Goal: Check status: Check status

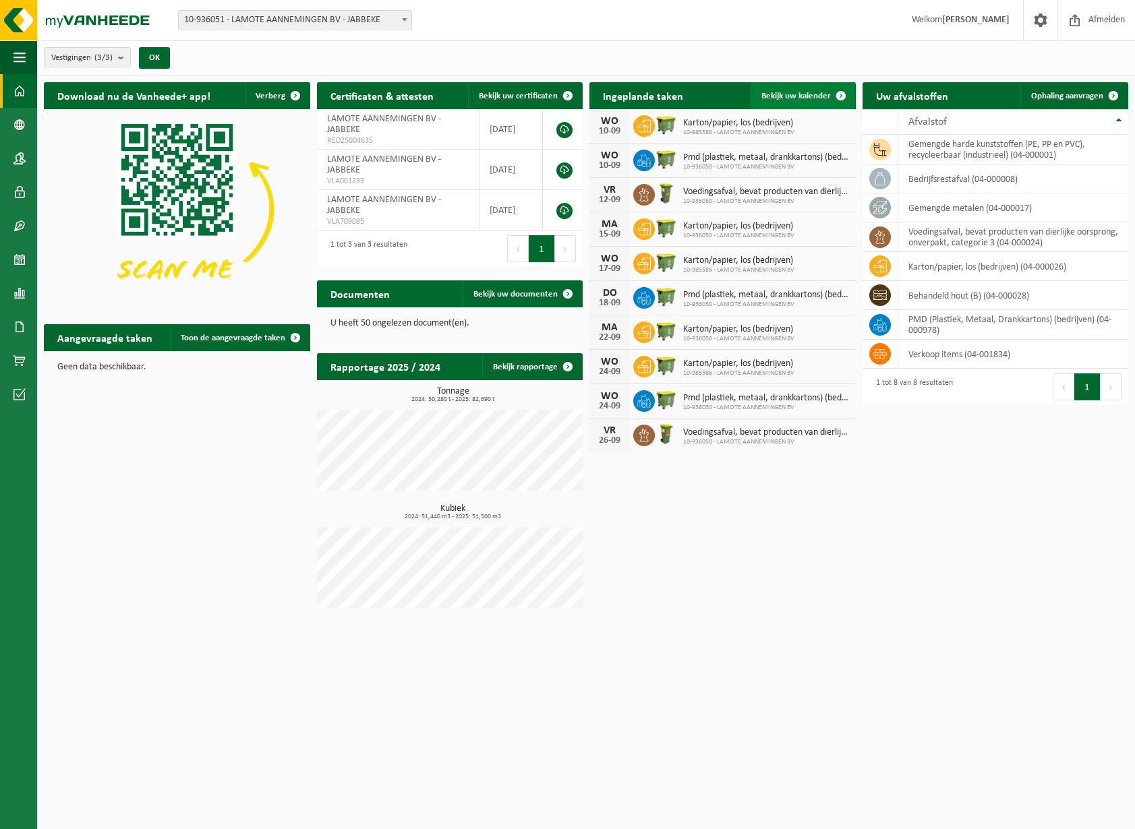
click at [823, 92] on span "Bekijk uw kalender" at bounding box center [795, 96] width 69 height 9
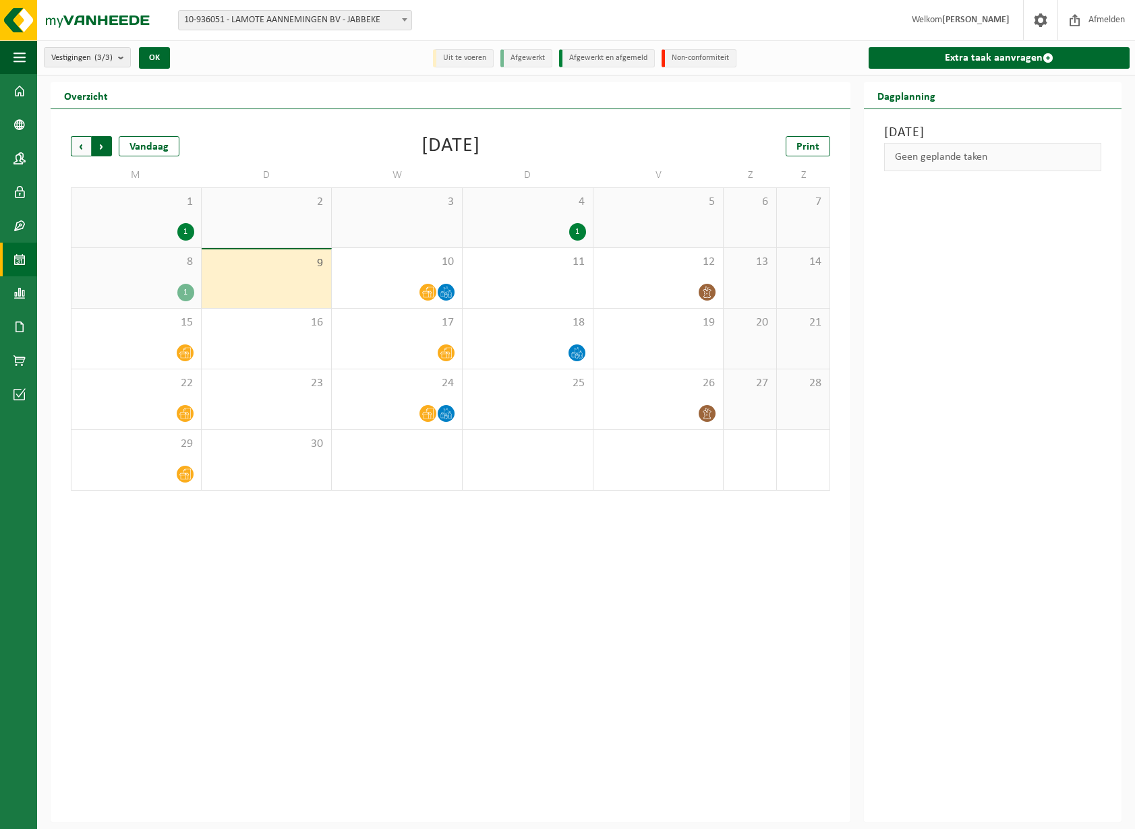
click at [78, 146] on span "Vorige" at bounding box center [81, 146] width 20 height 20
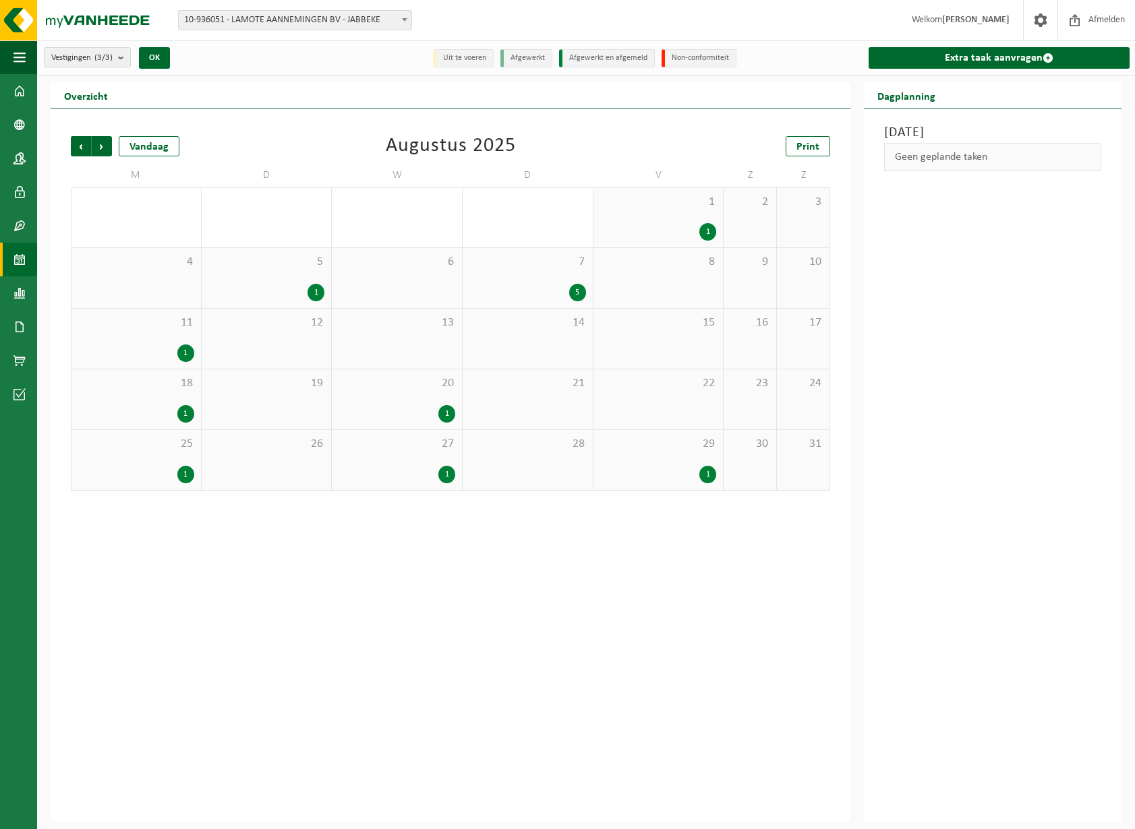
click at [439, 349] on div "13" at bounding box center [397, 339] width 130 height 60
click at [542, 413] on div "21" at bounding box center [527, 399] width 130 height 60
click at [423, 341] on div "13" at bounding box center [397, 339] width 130 height 60
click at [978, 303] on div "[DATE] Geen geplande taken" at bounding box center [993, 465] width 258 height 713
